Goal: Task Accomplishment & Management: Manage account settings

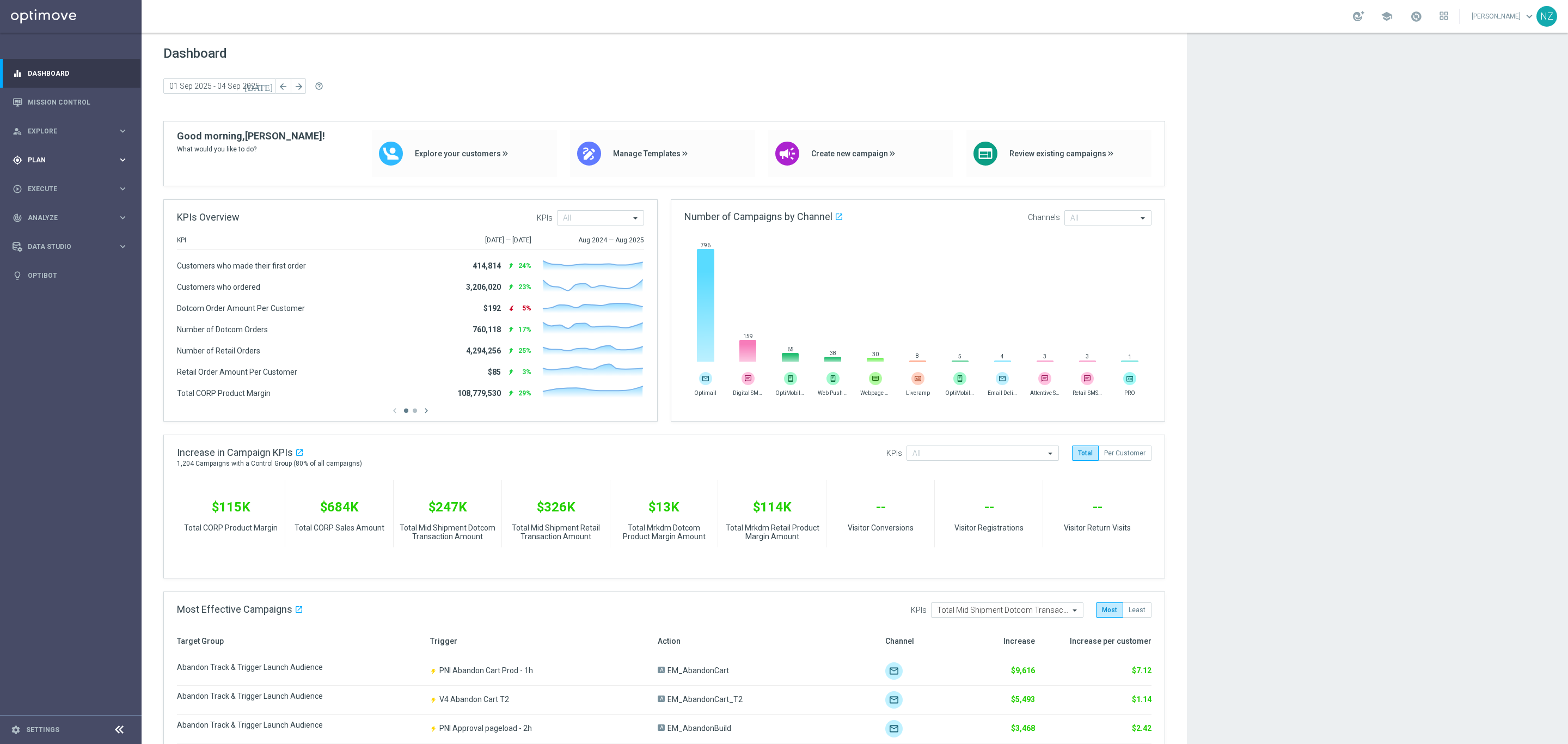
click at [45, 164] on div "gps_fixed Plan" at bounding box center [65, 160] width 105 height 10
click at [73, 298] on span "Analyze" at bounding box center [73, 299] width 90 height 6
click at [72, 322] on span "BI Studio" at bounding box center [68, 322] width 78 height 6
click at [81, 389] on link "Push Baseline Matchback" at bounding box center [73, 387] width 79 height 8
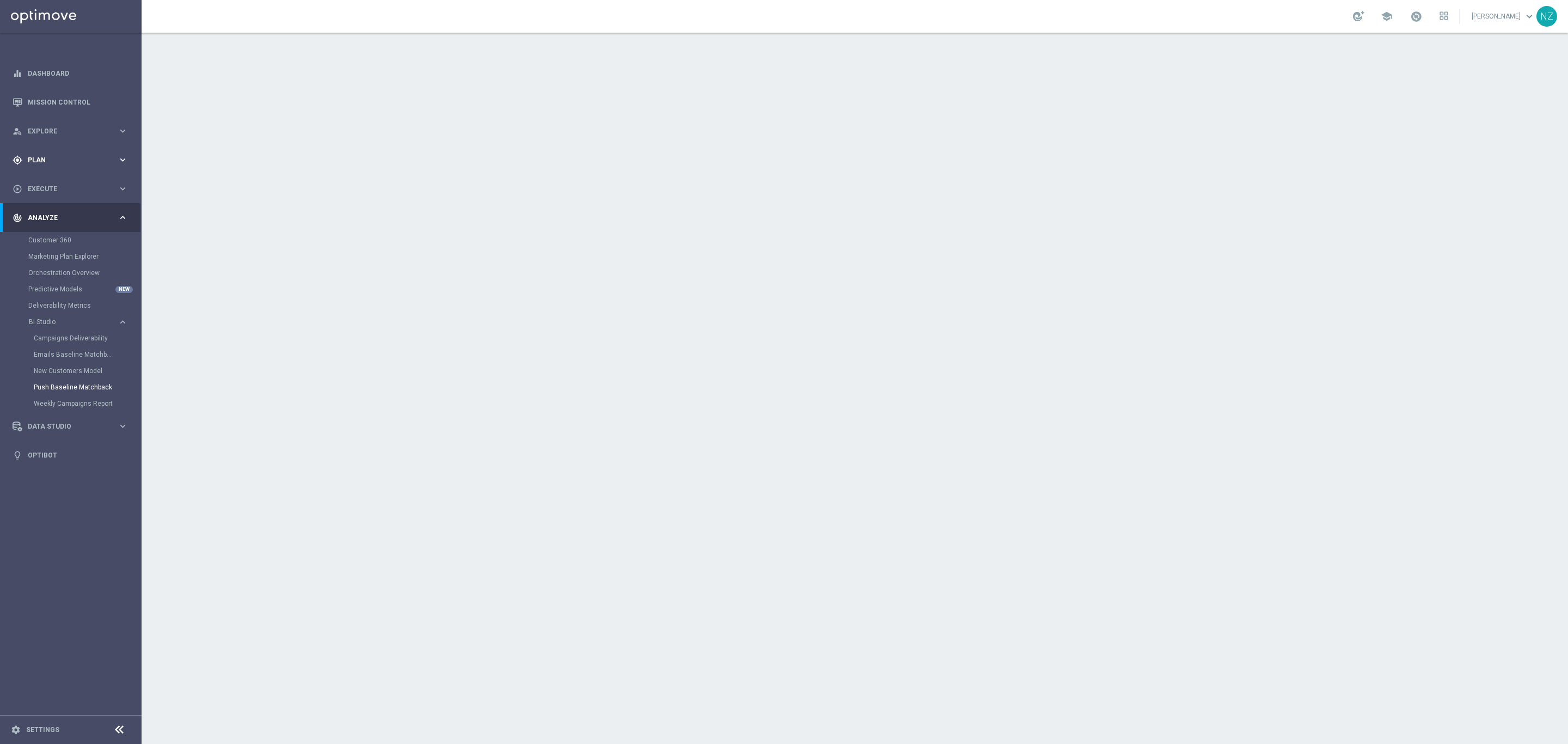
click at [60, 155] on div "gps_fixed Plan" at bounding box center [65, 160] width 105 height 10
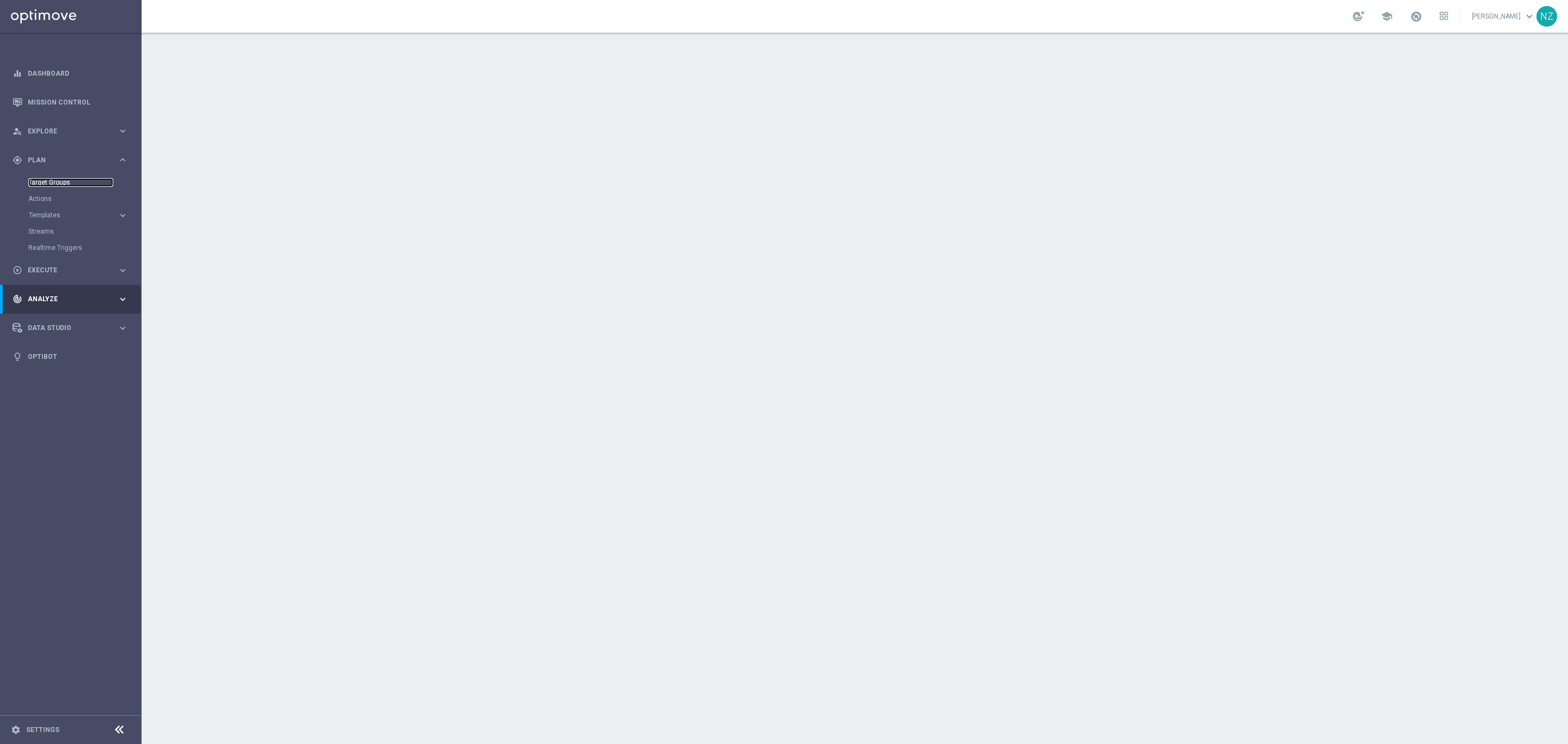
click at [51, 180] on link "Target Groups" at bounding box center [71, 182] width 85 height 8
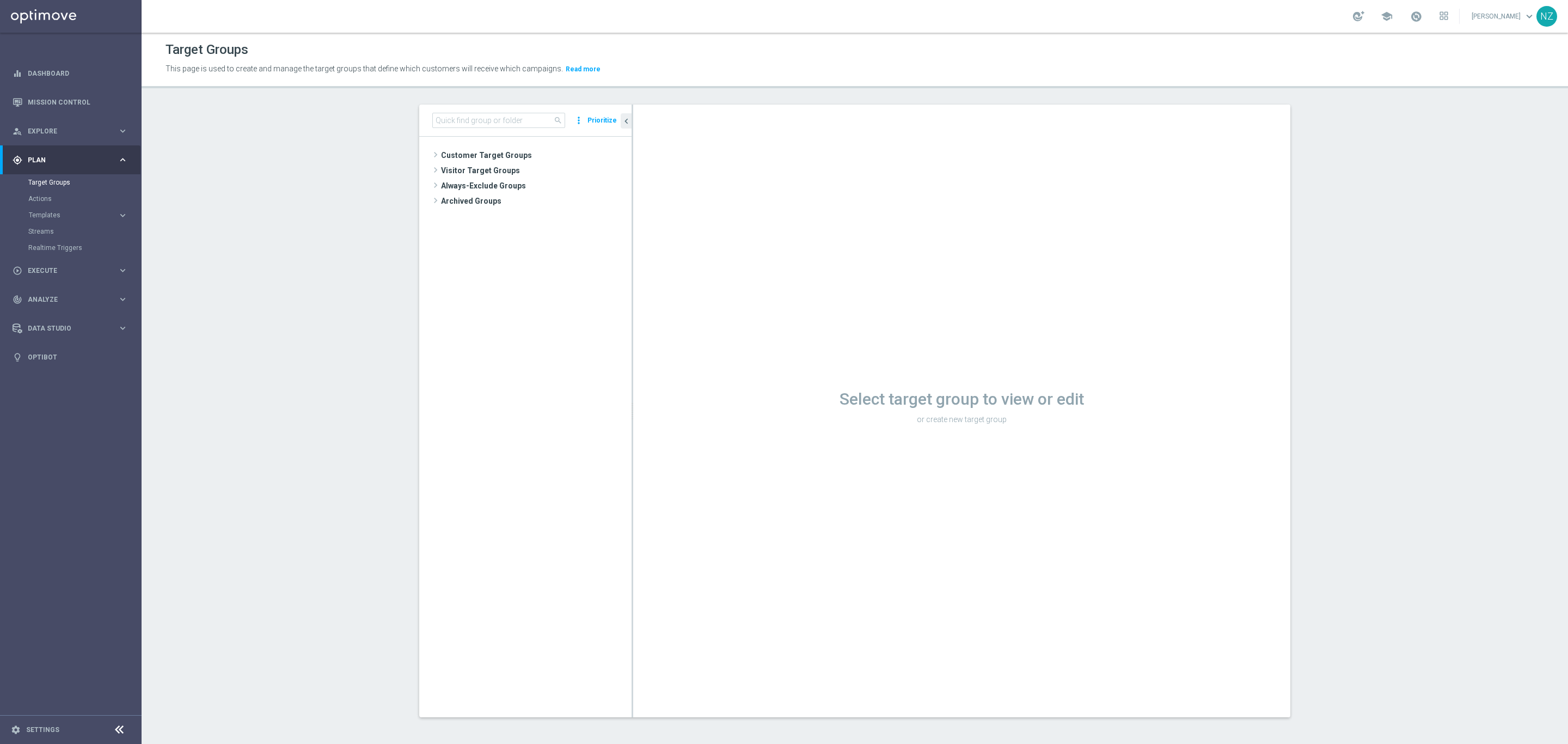
click at [436, 126] on div "search more_vert Prioritize" at bounding box center [525, 120] width 212 height 32
click at [443, 120] on input at bounding box center [499, 120] width 133 height 15
click at [527, 191] on div "insert_drive_file [DATE] [DATE]" at bounding box center [535, 185] width 143 height 15
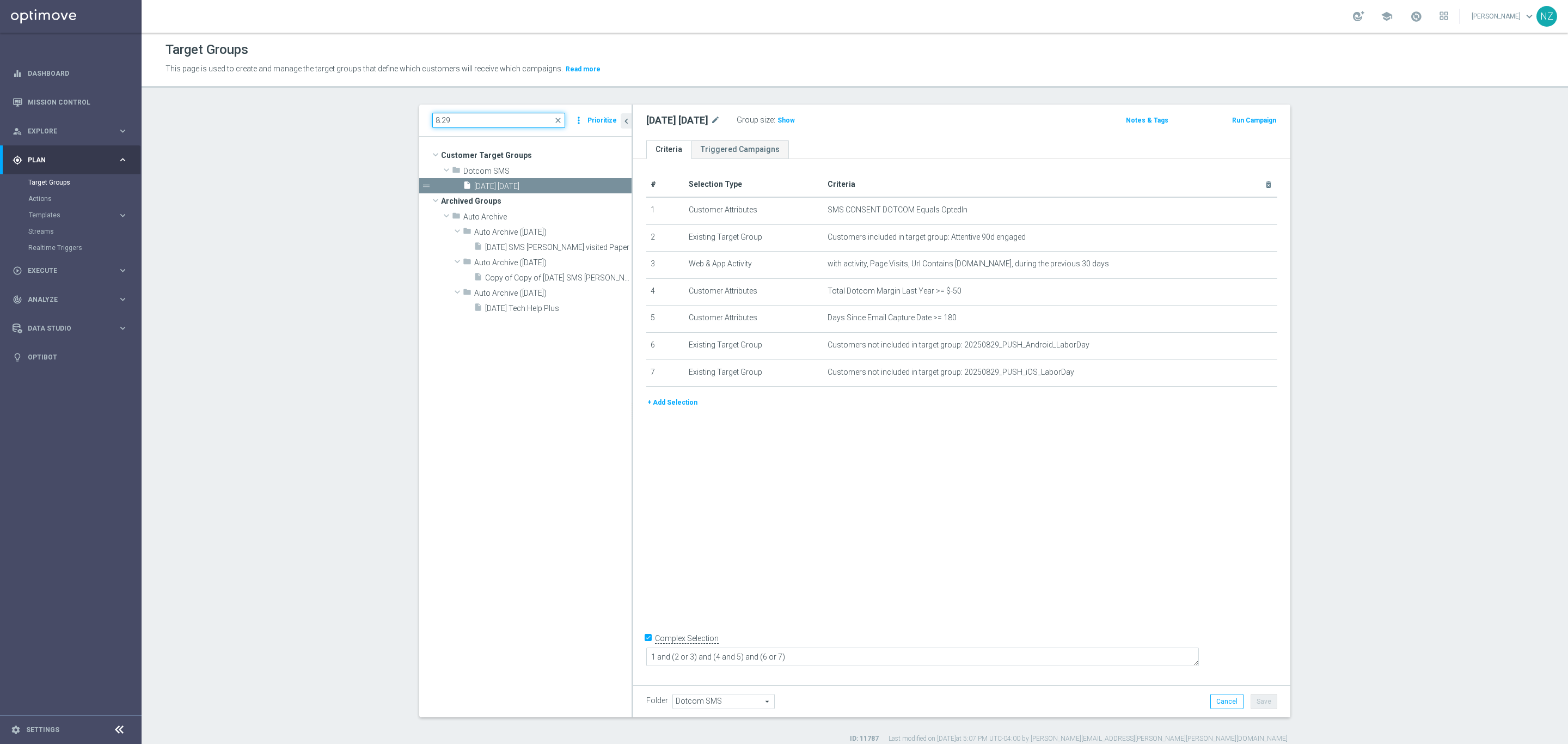
drag, startPoint x: 469, startPoint y: 116, endPoint x: 381, endPoint y: 110, distance: 88.2
click at [381, 110] on section "8.29 close more_vert Prioritize Customer Target Groups library_add create_new_f…" at bounding box center [855, 424] width 1426 height 639
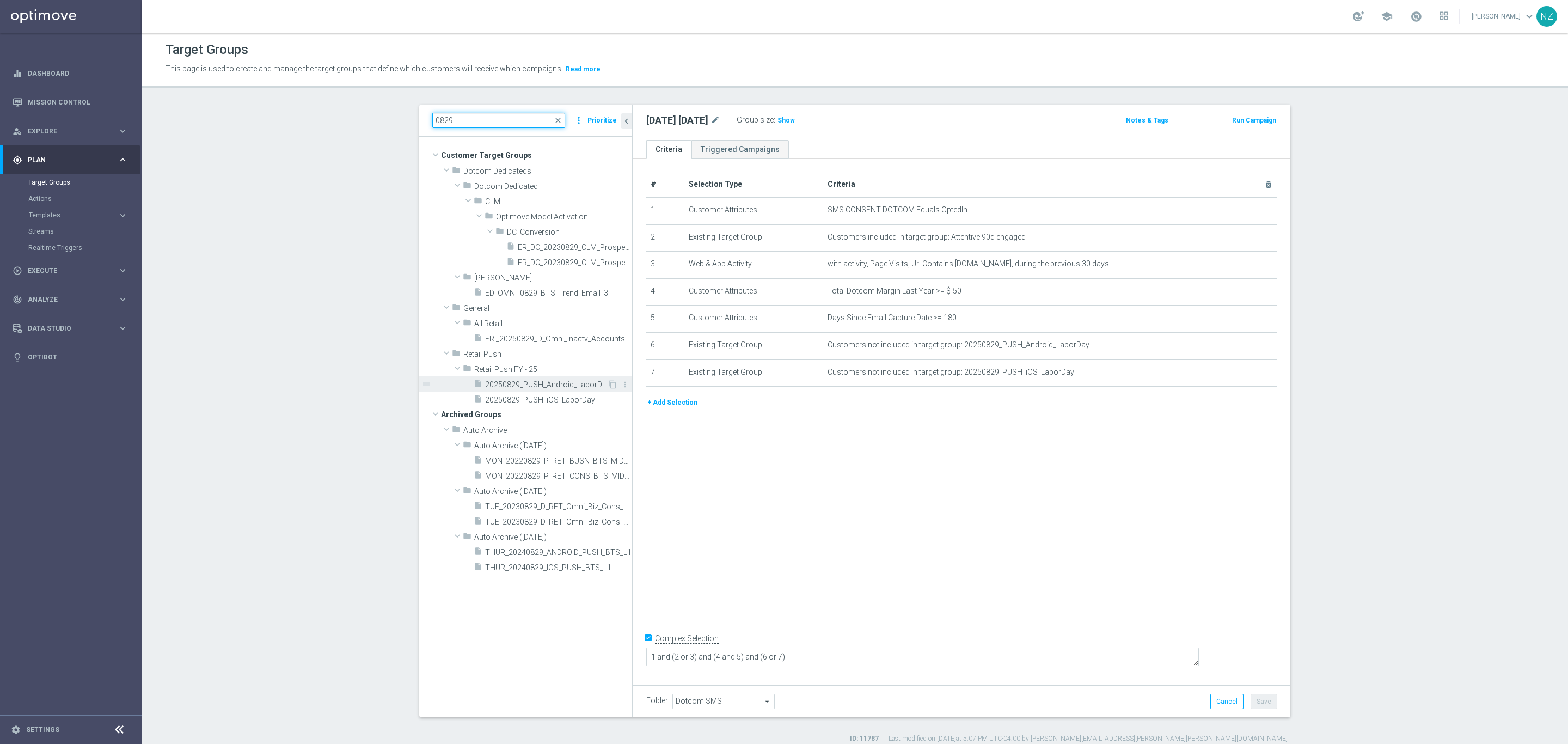
type input "0829"
click at [544, 386] on span "20250829_PUSH_Android_LaborDay" at bounding box center [546, 385] width 122 height 9
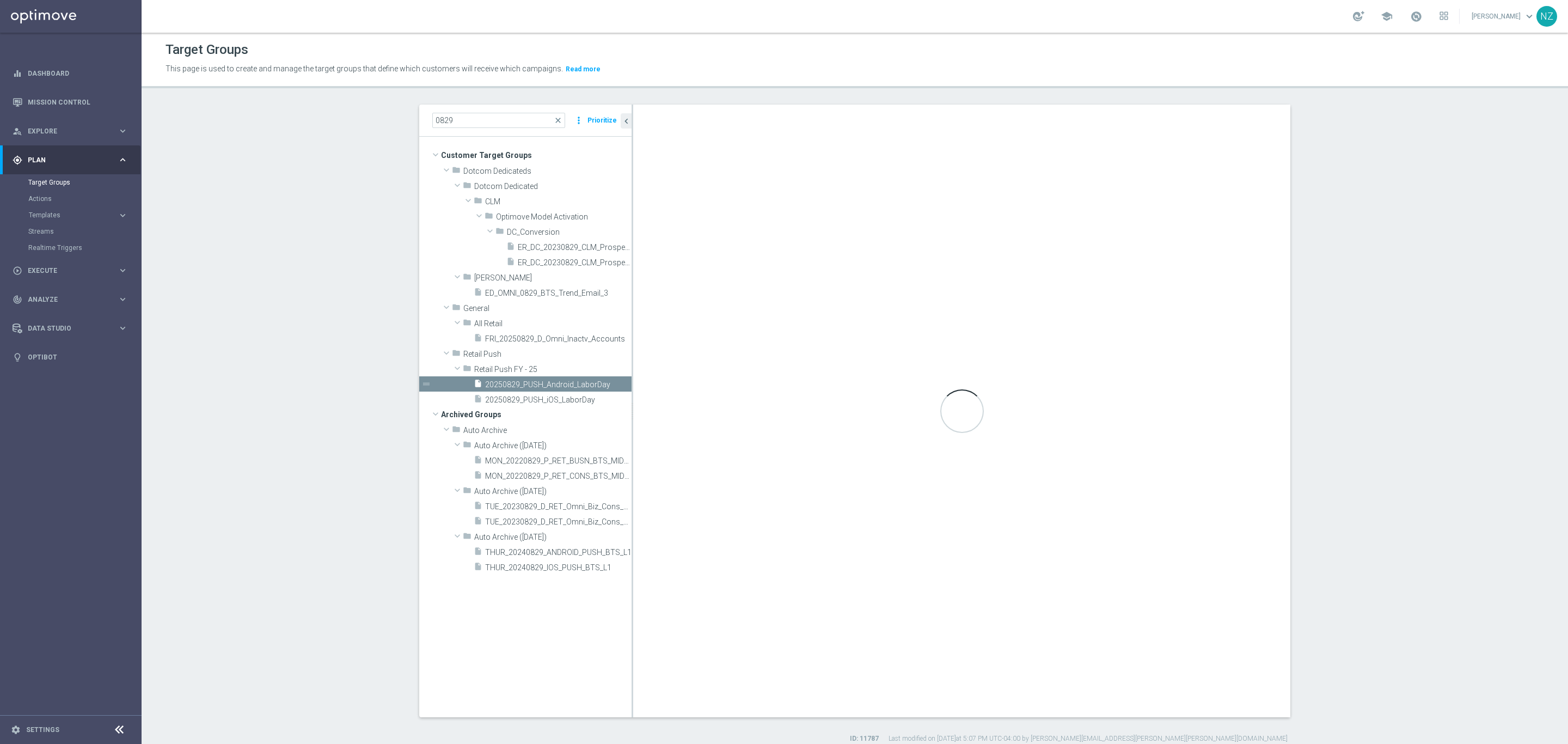
type textarea "1 and (2 or 3)"
type input "Retail Push FY - 25"
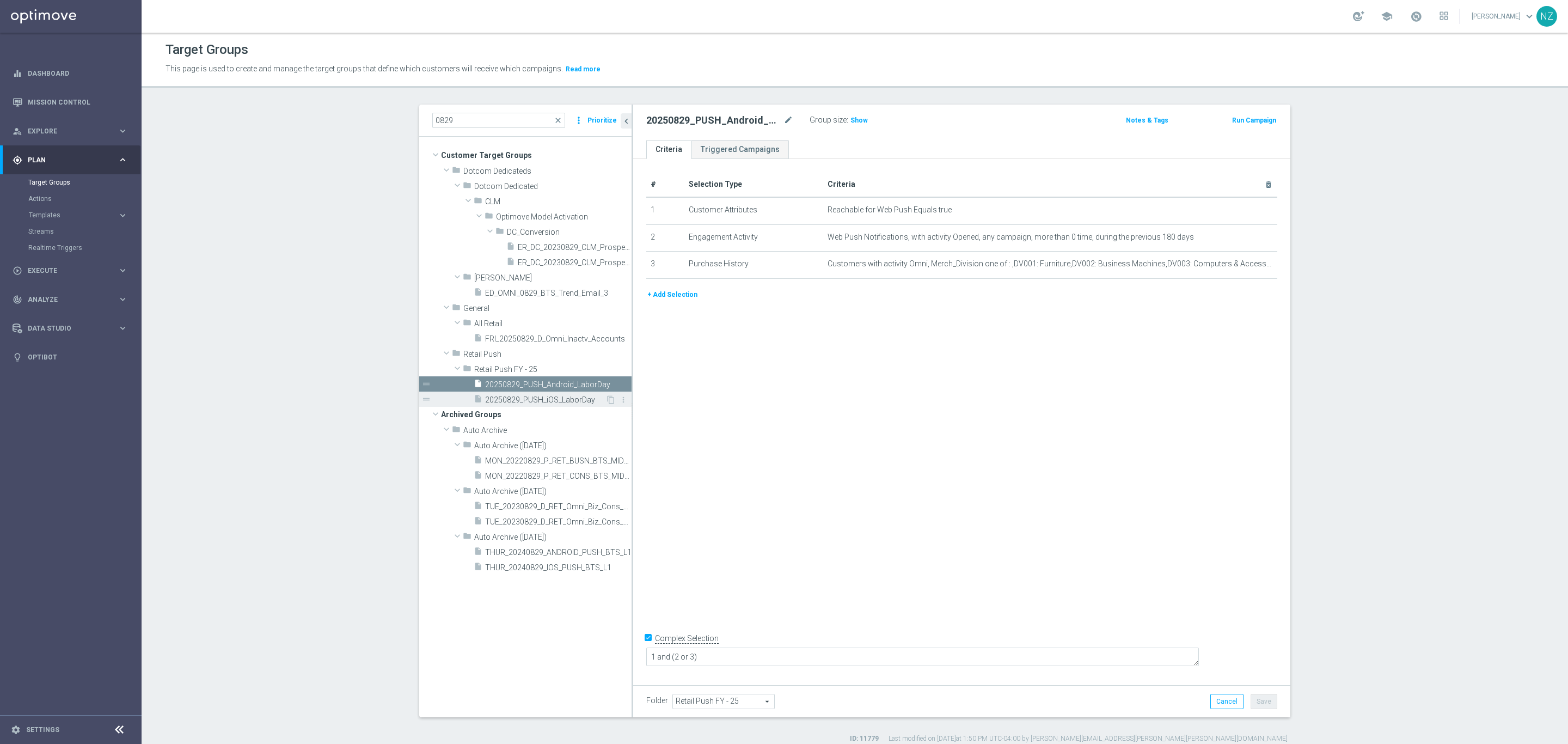
click at [509, 399] on span "20250829_PUSH_iOS_LaborDay" at bounding box center [545, 400] width 120 height 9
click at [82, 97] on link "Mission Control" at bounding box center [78, 102] width 100 height 29
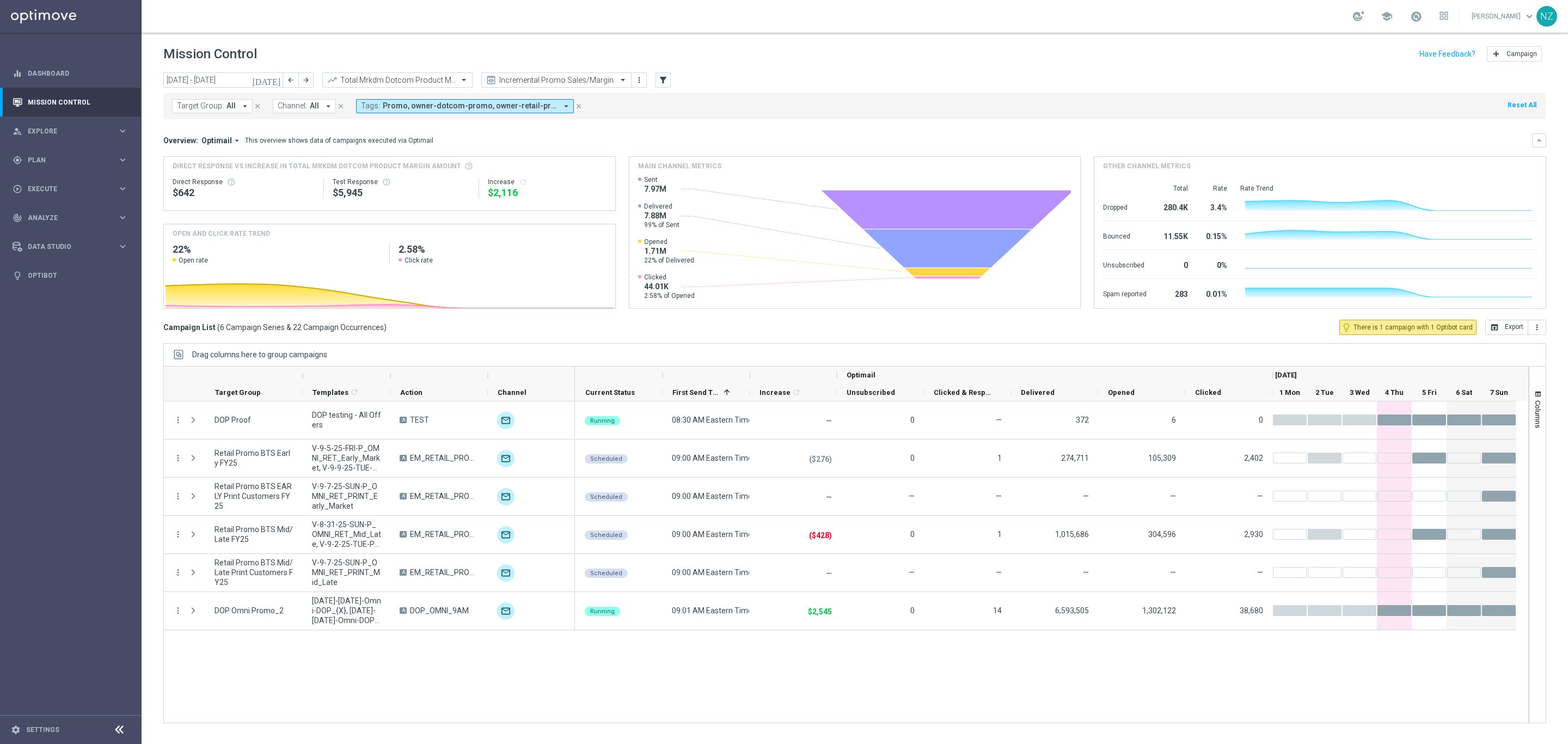
click at [933, 86] on div "[DATE] [DATE] - [DATE] arrow_back arrow_forward Total Mrkdm Dotcom Product Marg…" at bounding box center [854, 80] width 1383 height 16
